Goal: Information Seeking & Learning: Learn about a topic

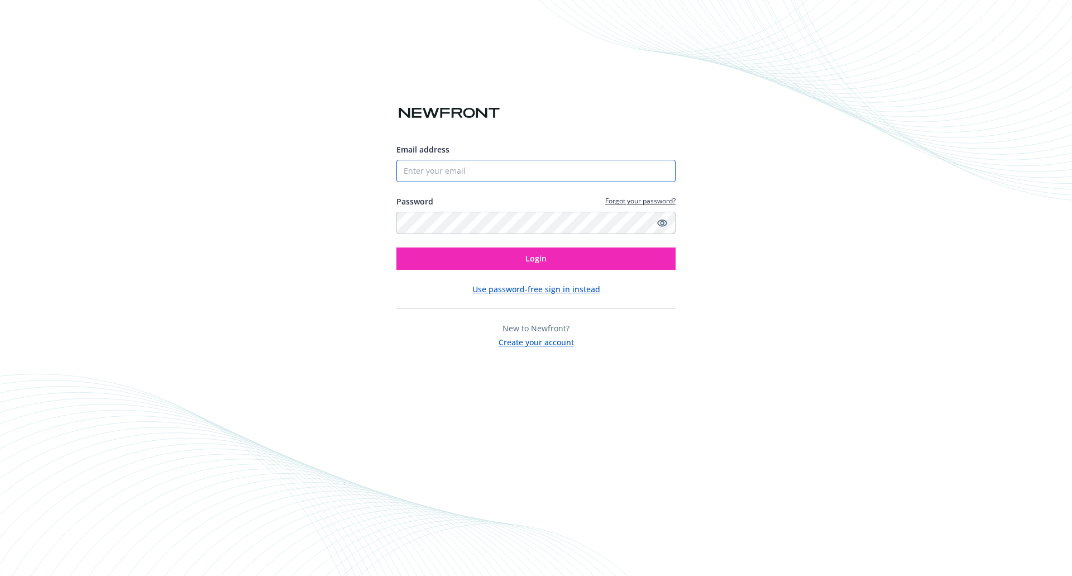
click at [457, 175] on input "Email address" at bounding box center [535, 171] width 279 height 22
type input "[EMAIL_ADDRESS][DOMAIN_NAME]"
click at [482, 262] on button "Login" at bounding box center [535, 258] width 279 height 22
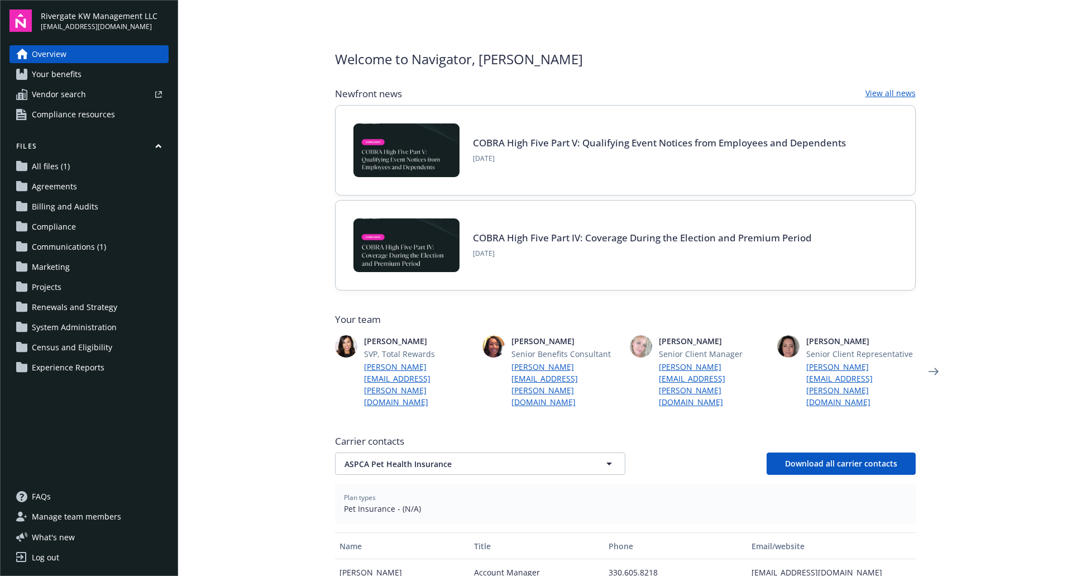
click at [70, 75] on span "Your benefits" at bounding box center [57, 74] width 50 height 18
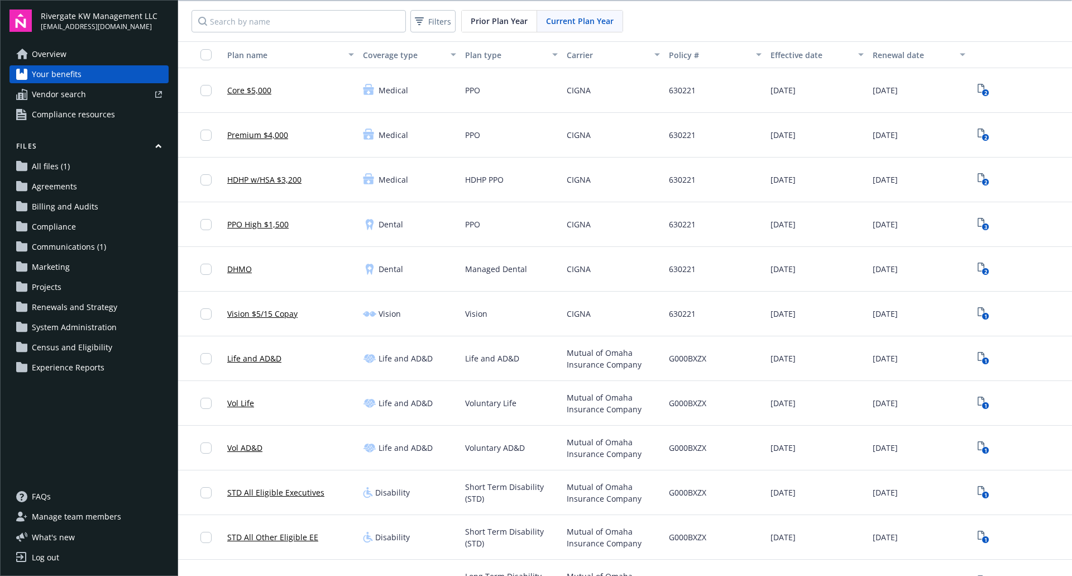
click at [62, 47] on span "Overview" at bounding box center [49, 54] width 35 height 18
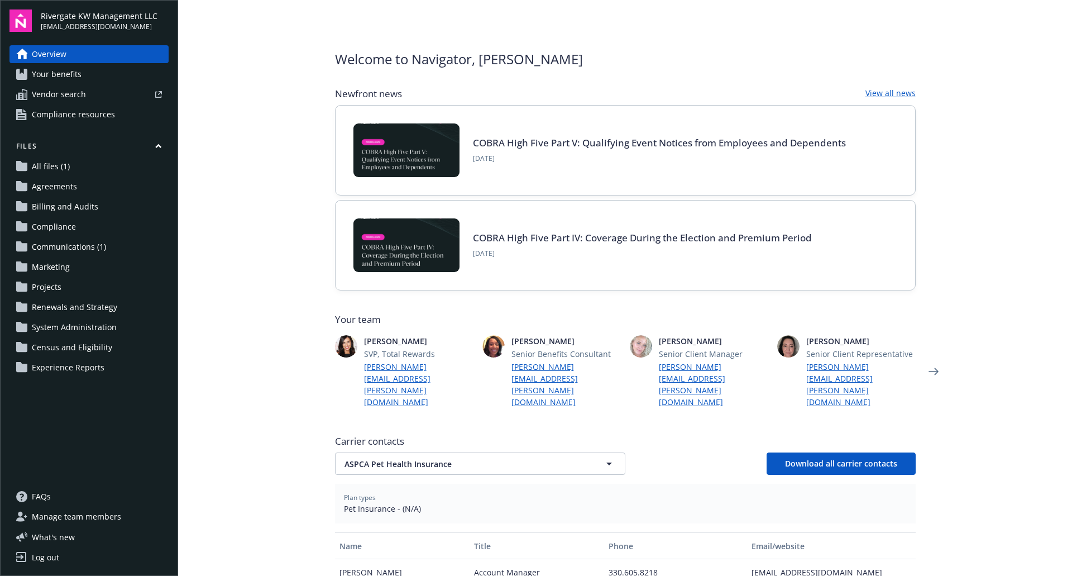
click at [65, 114] on span "Compliance resources" at bounding box center [73, 115] width 83 height 18
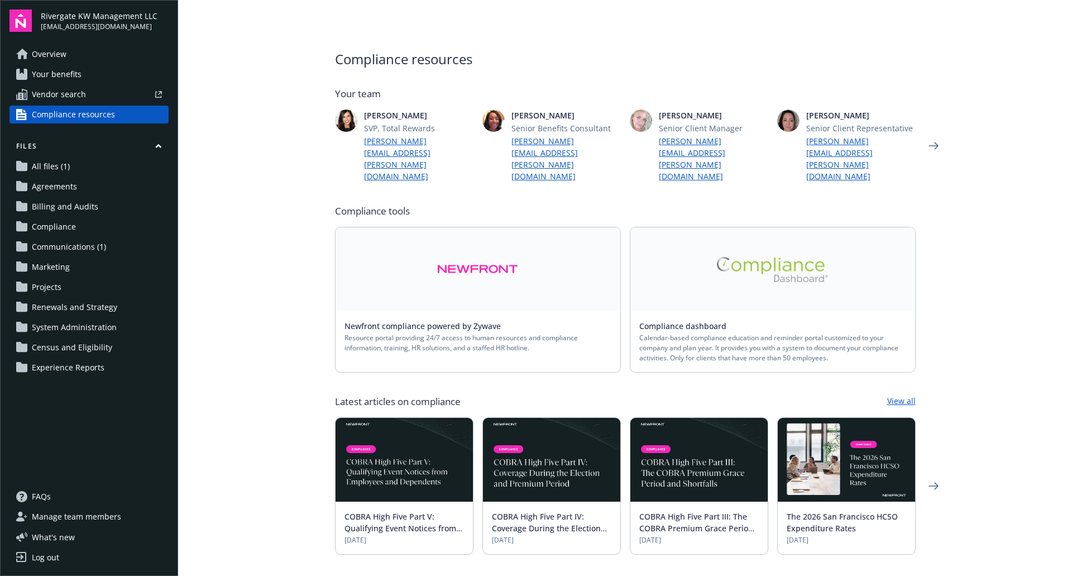
click at [700, 311] on div "Compliance dashboard Calendar-based compliance education and reminder portal cu…" at bounding box center [772, 341] width 285 height 61
click at [753, 257] on img at bounding box center [773, 269] width 112 height 25
click at [518, 277] on link at bounding box center [478, 269] width 285 height 84
click at [292, 316] on main "Compliance resources Your team Fiona Doyle SVP, Total Rewards fiona.doyle@newfr…" at bounding box center [625, 288] width 894 height 576
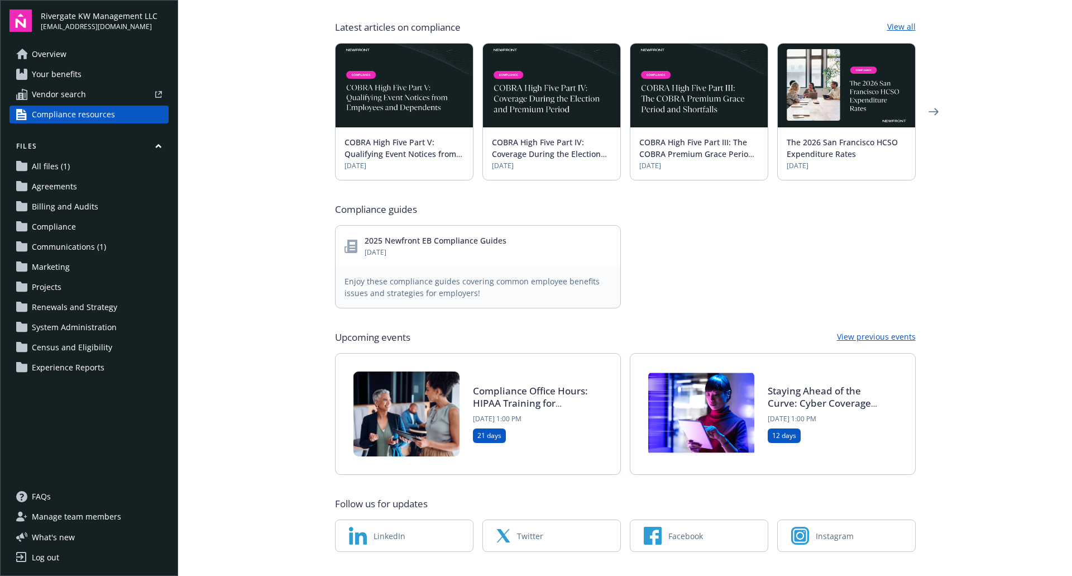
scroll to position [376, 0]
